Goal: Find specific page/section: Find specific page/section

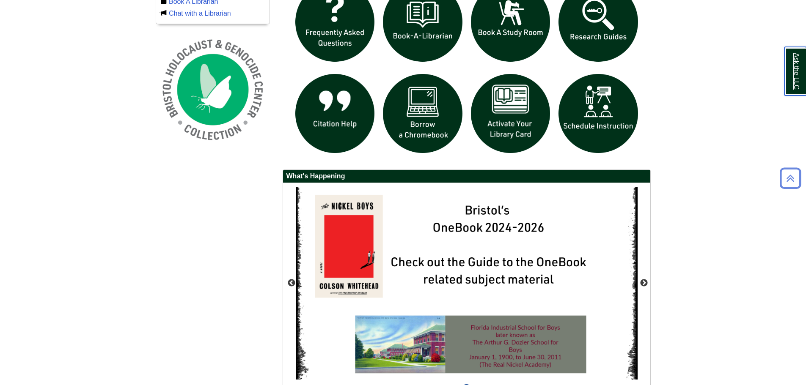
scroll to position [696, 0]
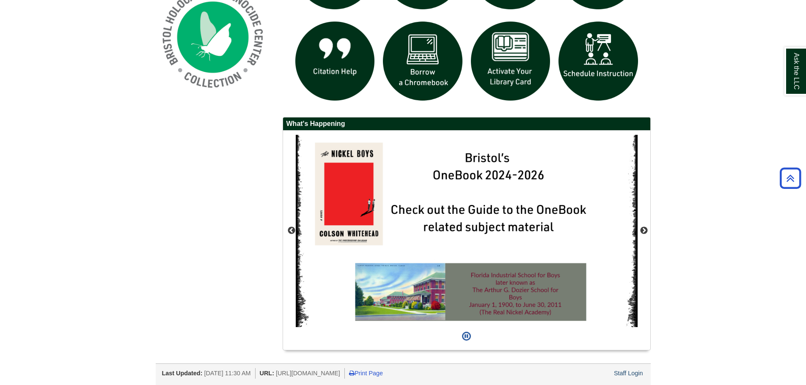
click at [646, 368] on div "Last Updated: [DATE] 11:30 AM URL: [URL][DOMAIN_NAME] Print Page Staff Login" at bounding box center [406, 372] width 489 height 13
click at [643, 370] on div "Staff Login" at bounding box center [629, 374] width 32 height 11
click at [643, 372] on link "Staff Login" at bounding box center [628, 373] width 29 height 7
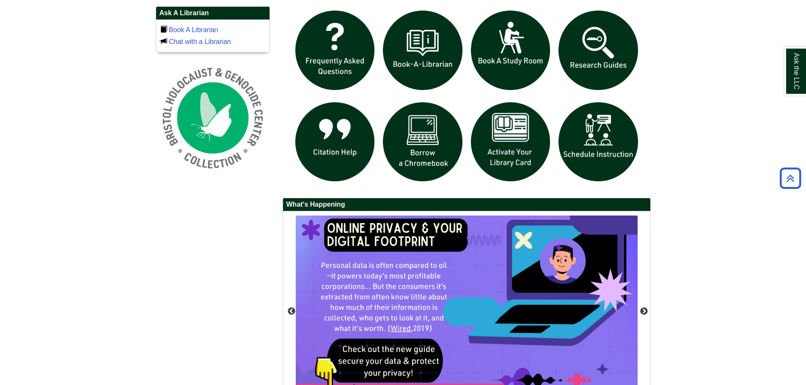
scroll to position [696, 0]
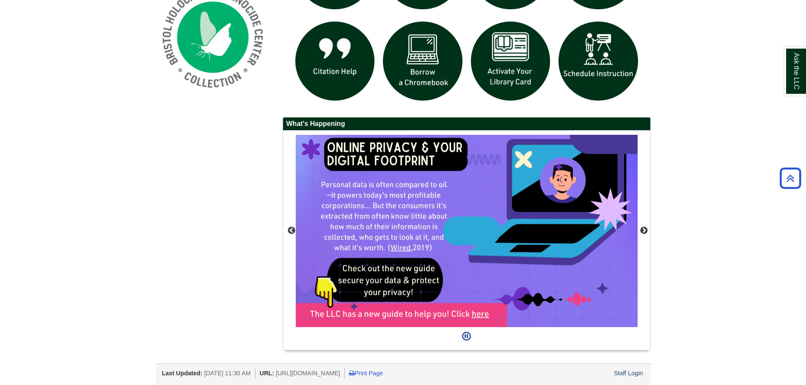
click at [625, 369] on div "Staff Login" at bounding box center [629, 374] width 32 height 11
click at [621, 374] on link "Staff Login" at bounding box center [628, 373] width 29 height 7
